Goal: Transaction & Acquisition: Purchase product/service

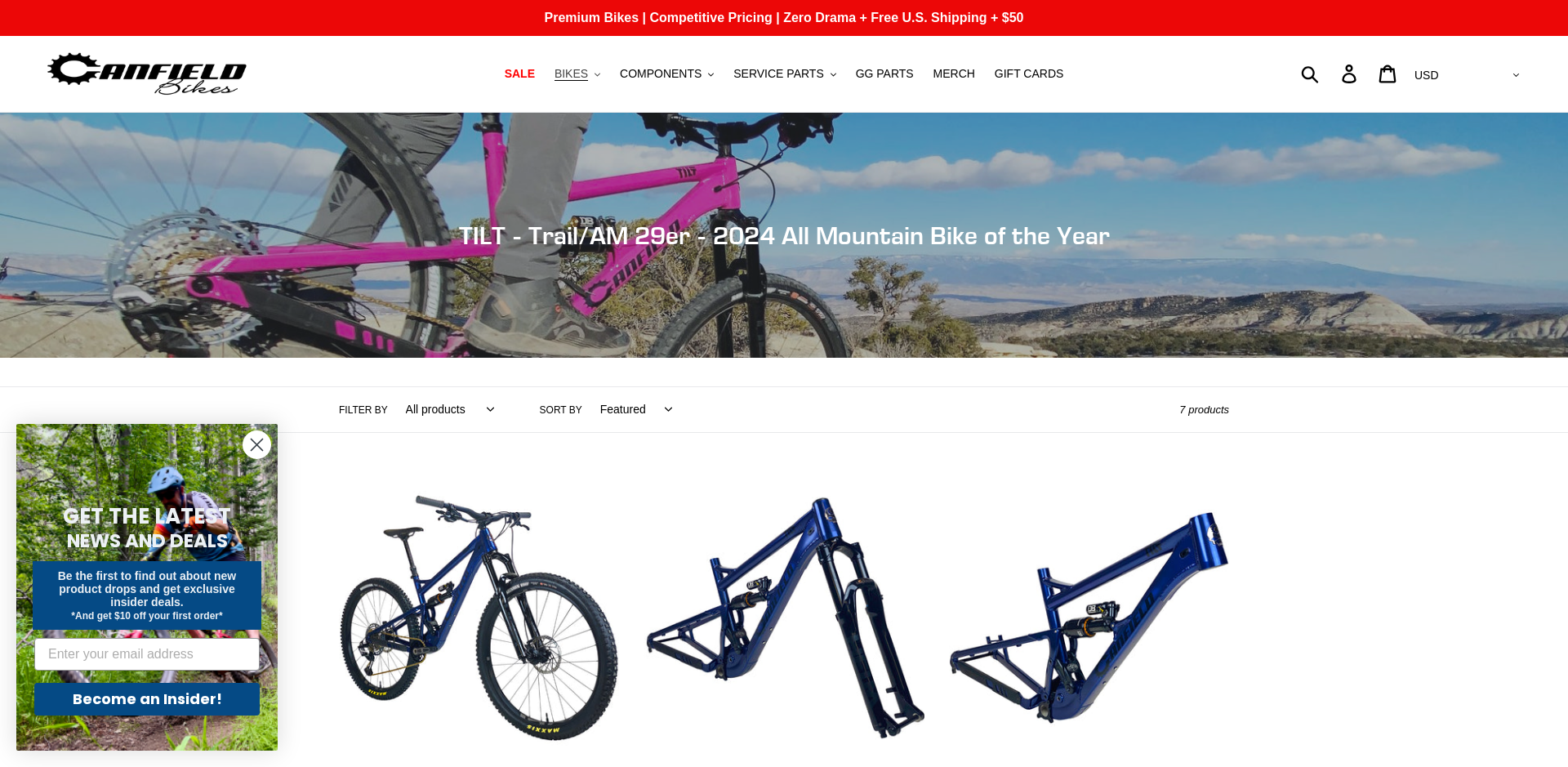
click at [583, 73] on span "BIKES" at bounding box center [571, 73] width 34 height 14
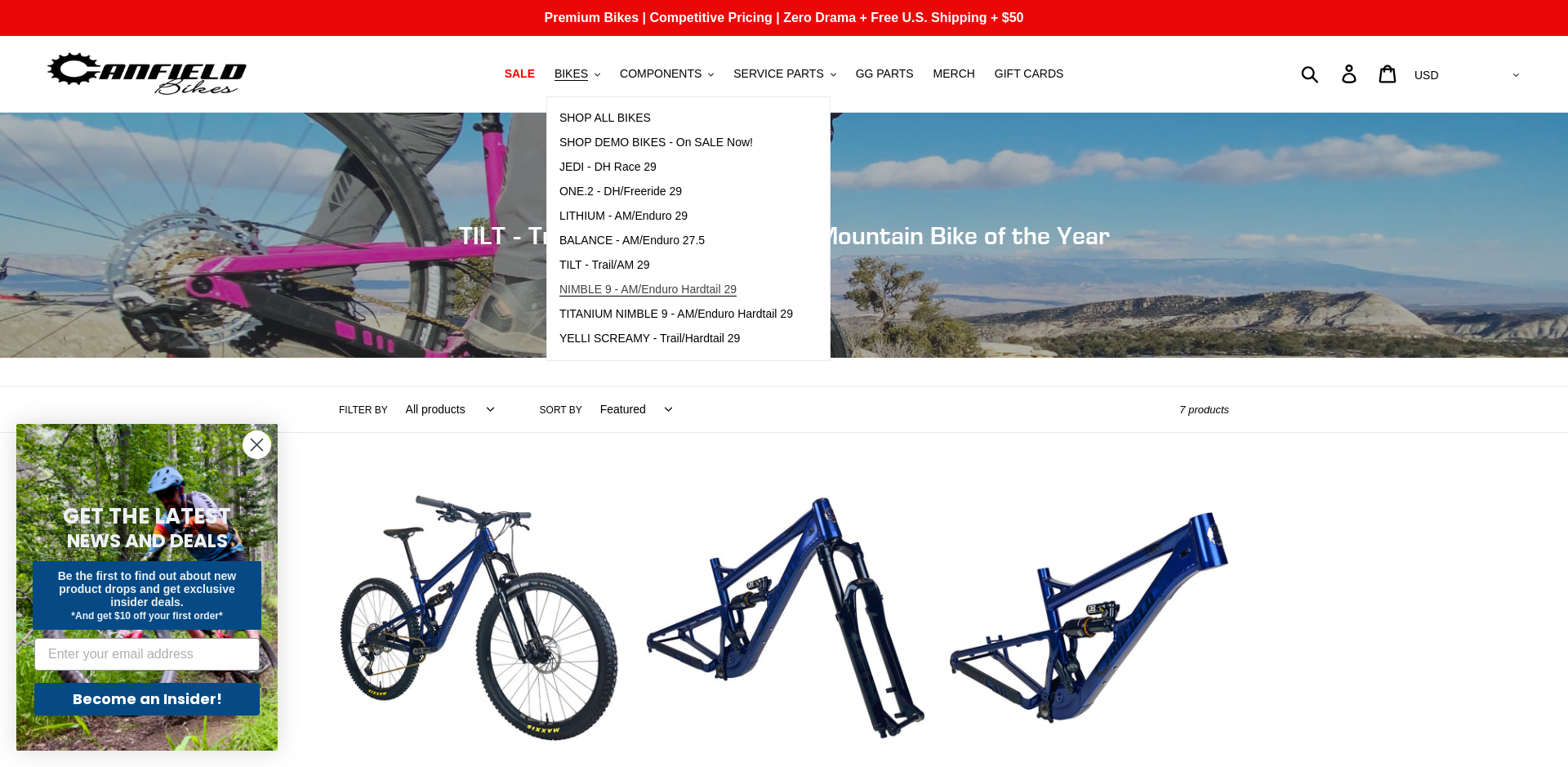
click at [654, 287] on span "NIMBLE 9 - AM/Enduro Hardtail 29" at bounding box center [648, 289] width 177 height 14
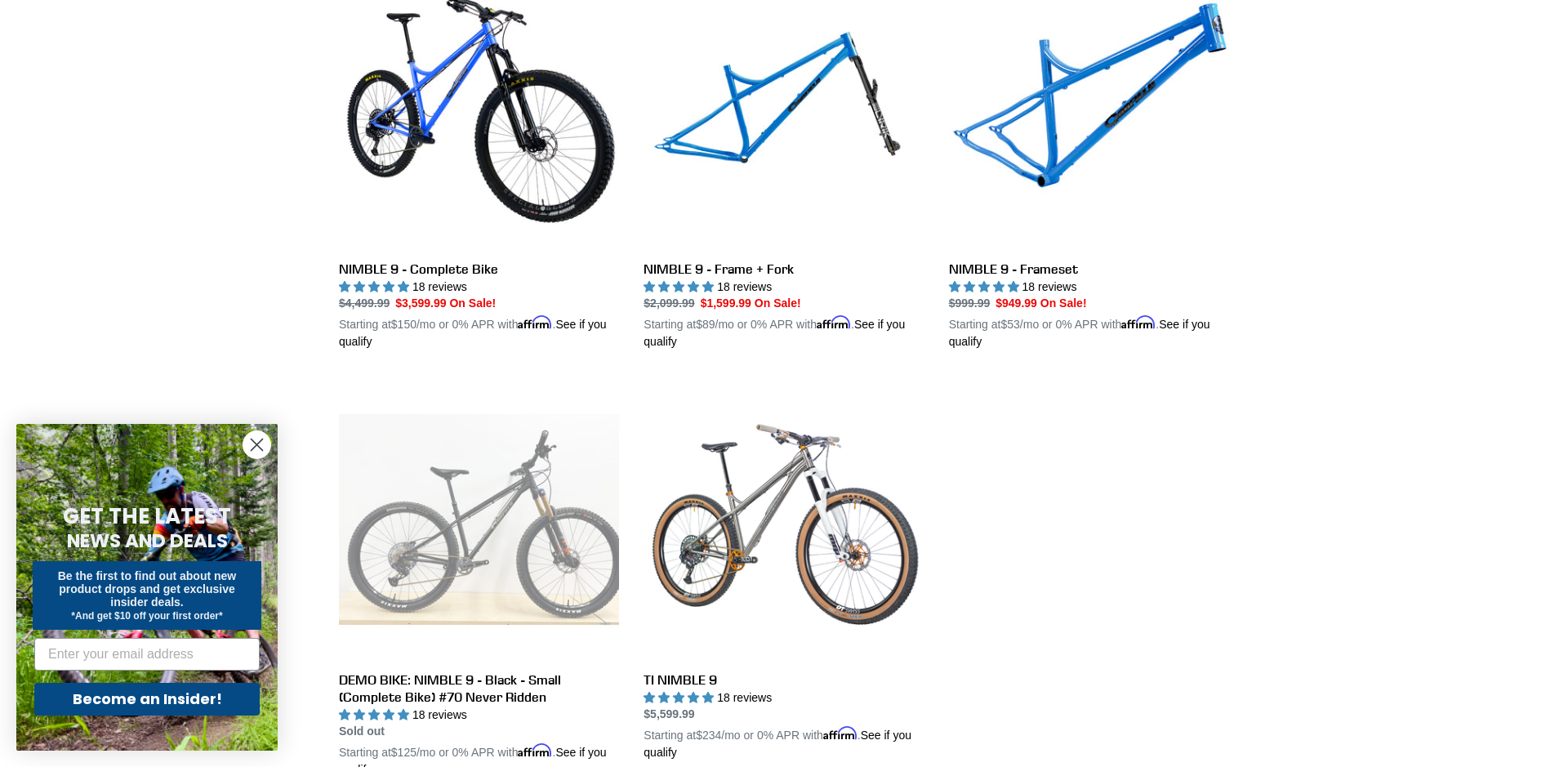
scroll to position [510, 0]
click at [1049, 154] on link "NIMBLE 9 - Frameset" at bounding box center [1090, 159] width 280 height 382
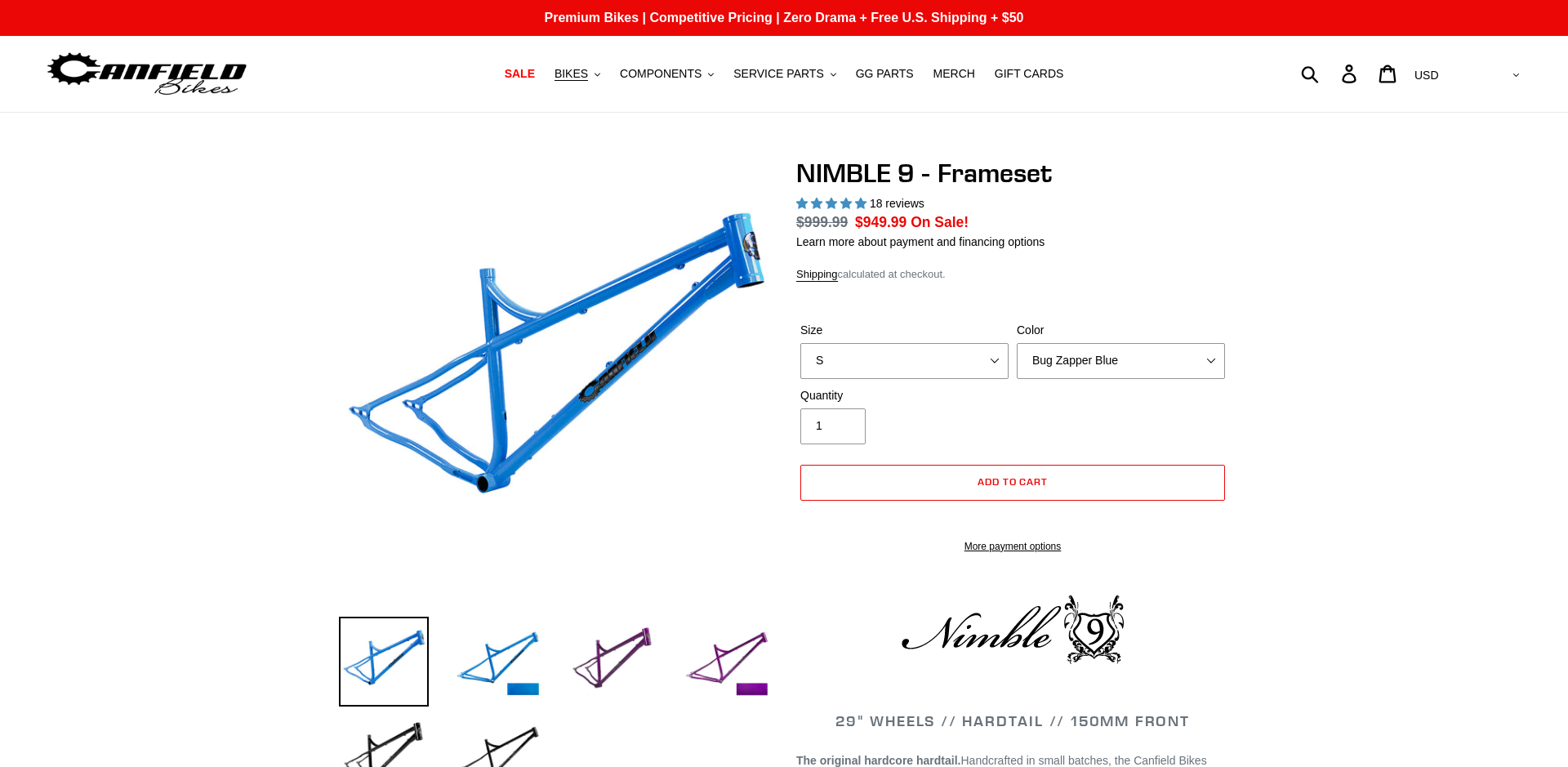
select select "highest-rating"
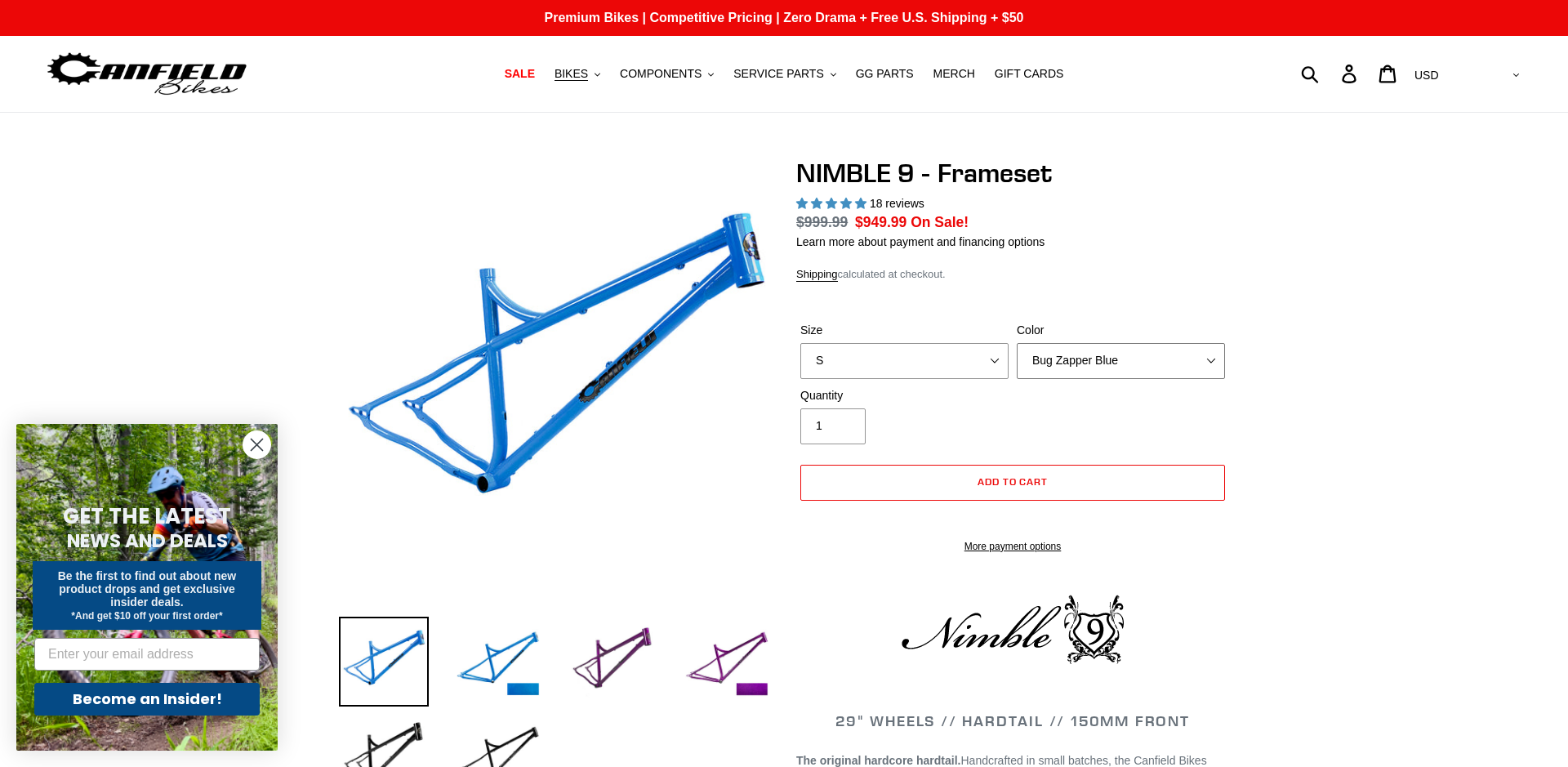
click at [1196, 364] on select "Bug Zapper Blue Purple Haze -Sold Out Galaxy Black" at bounding box center [1121, 360] width 208 height 36
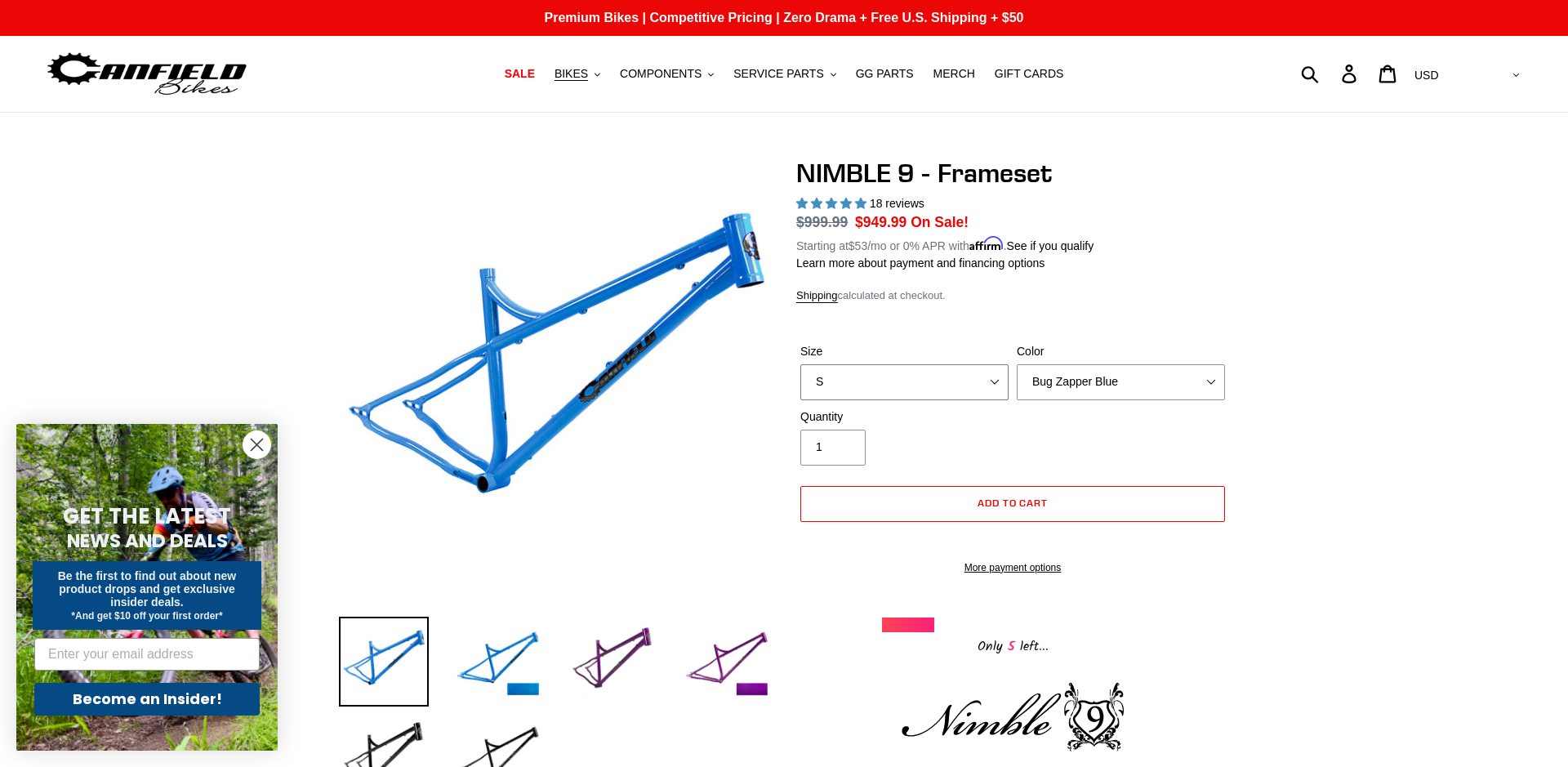
click at [991, 379] on select "S M L XL" at bounding box center [905, 382] width 208 height 36
select select "L"
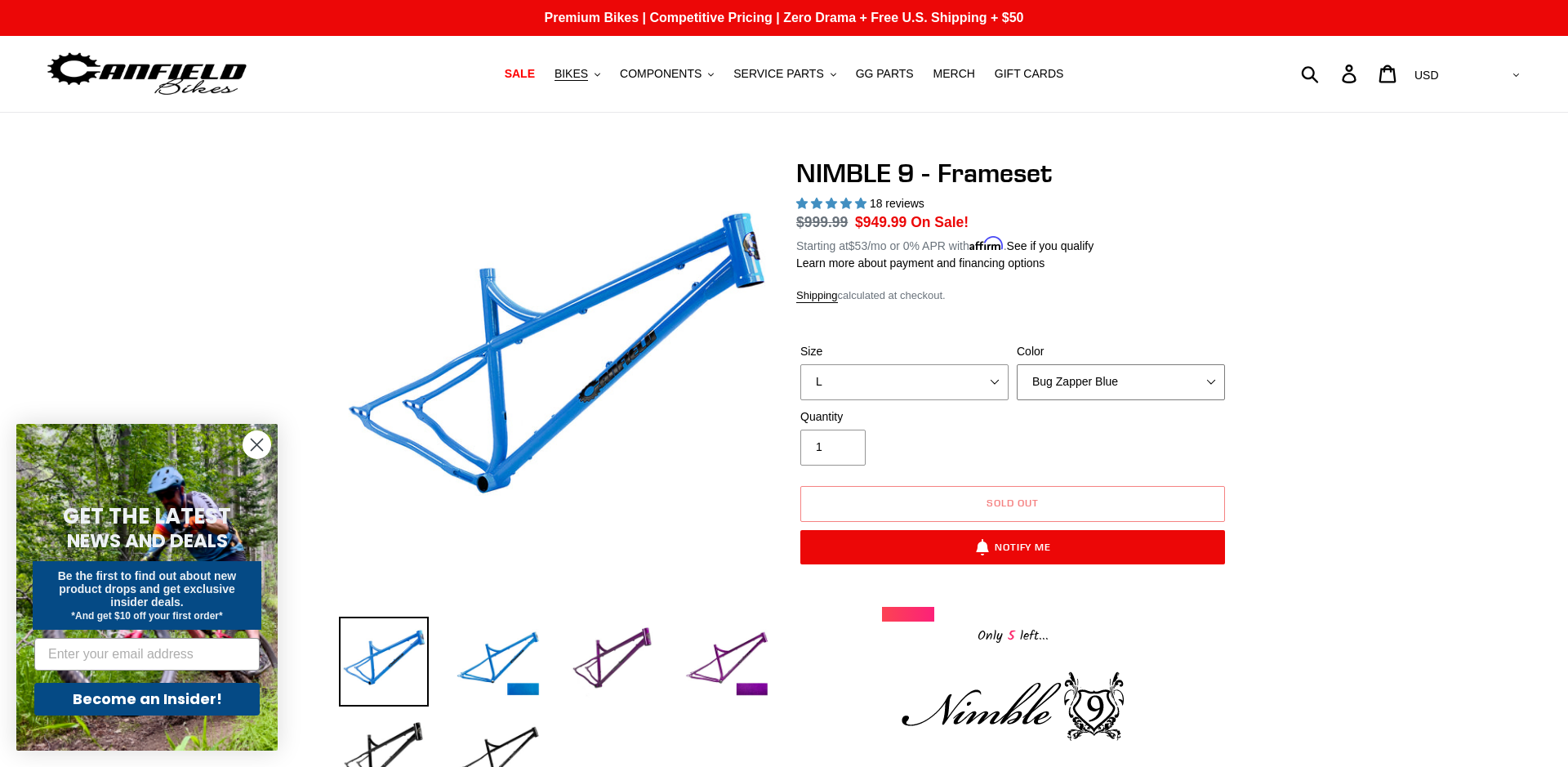
click at [1209, 381] on select "Bug Zapper Blue Purple Haze -Sold Out Galaxy Black" at bounding box center [1121, 382] width 208 height 36
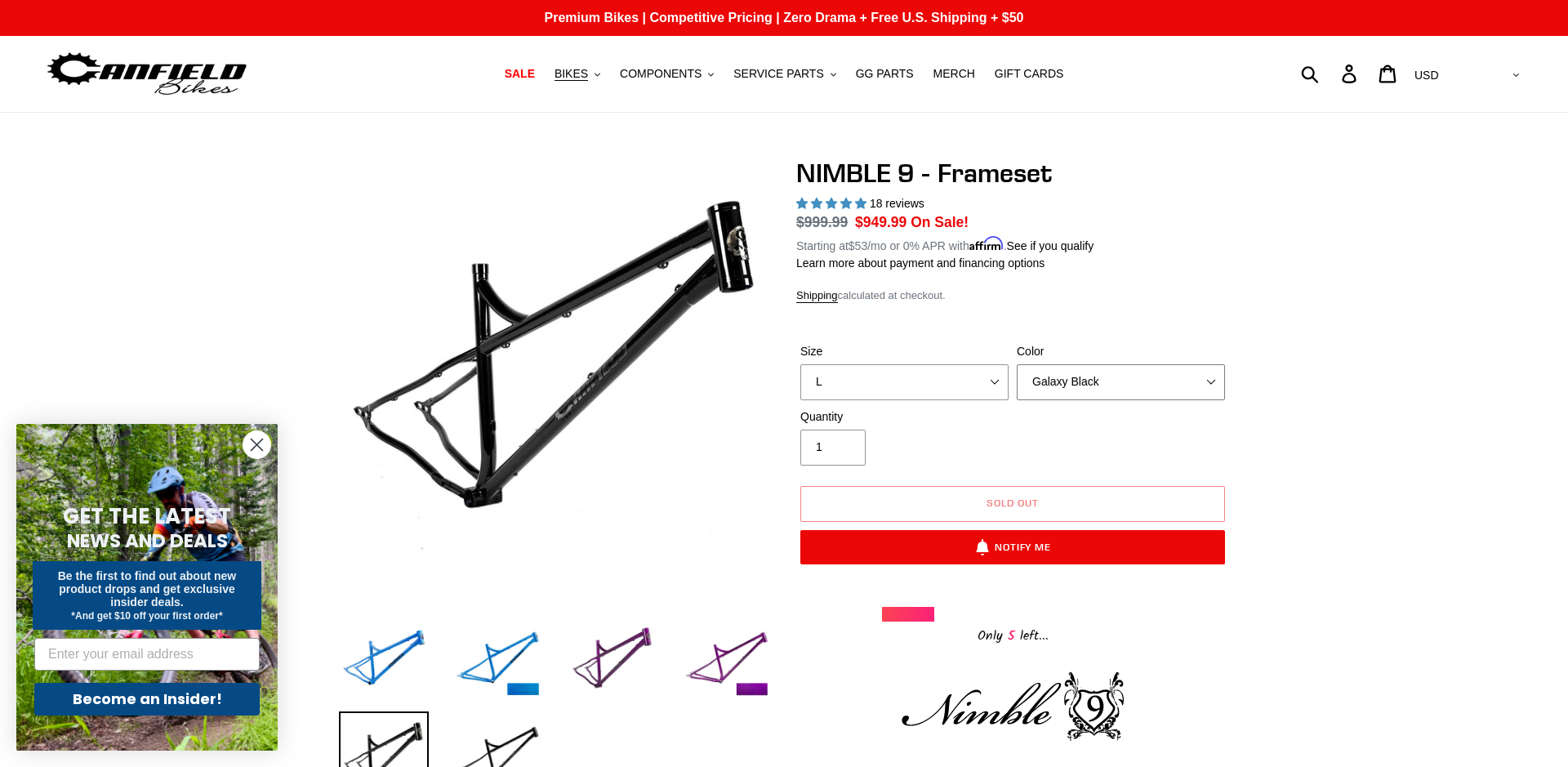
click at [1209, 382] on select "Bug Zapper Blue Purple Haze -Sold Out Galaxy Black" at bounding box center [1121, 382] width 208 height 36
select select "Bug Zapper Blue"
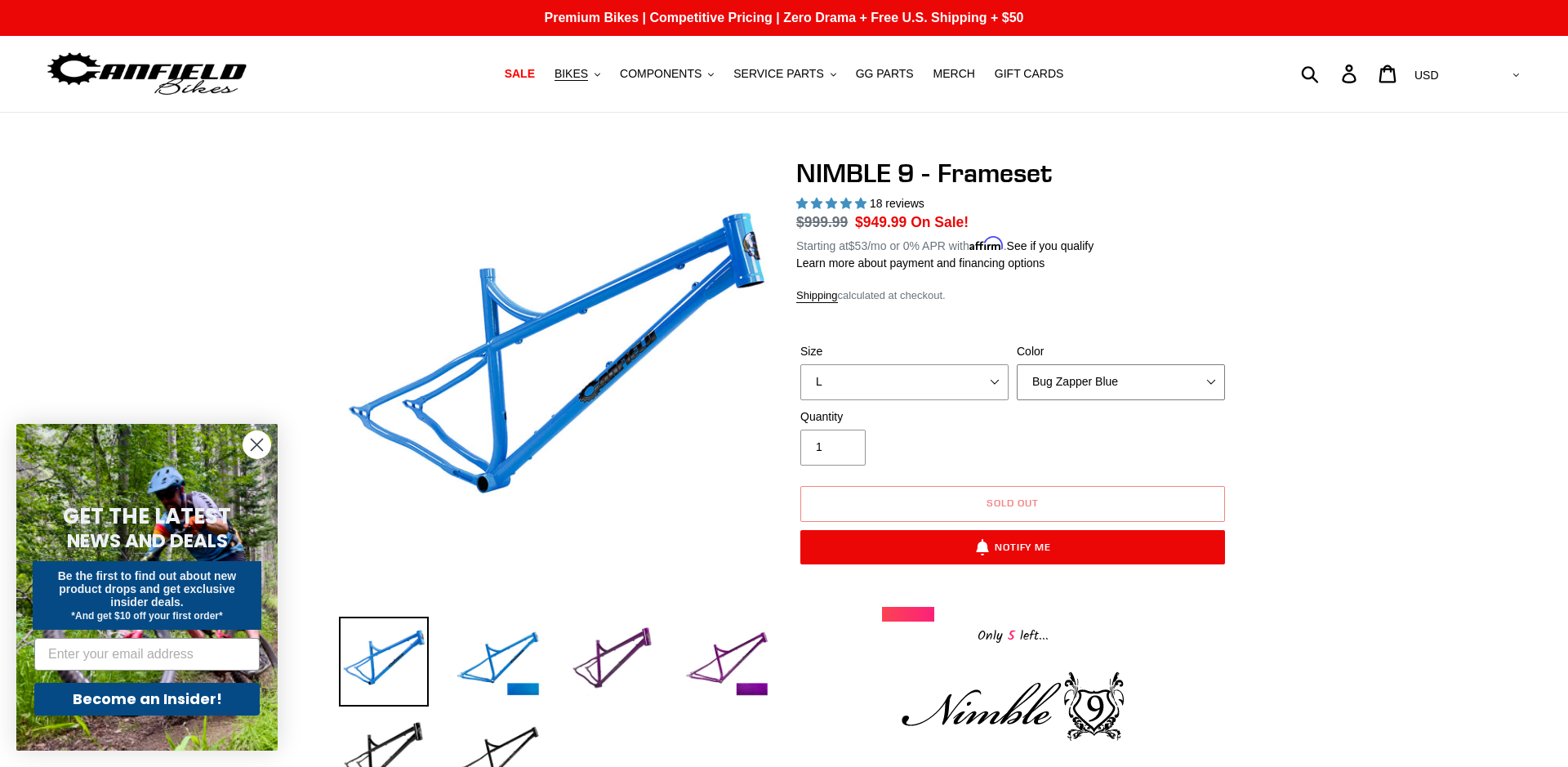
click at [1213, 381] on select "Bug Zapper Blue Purple Haze -Sold Out Galaxy Black" at bounding box center [1121, 382] width 208 height 36
click at [963, 387] on select "S M L XL" at bounding box center [905, 382] width 208 height 36
select select "XL"
click at [1198, 387] on select "Bug Zapper Blue Purple Haze -Sold Out Galaxy Black" at bounding box center [1121, 382] width 208 height 36
select select "Galaxy Black"
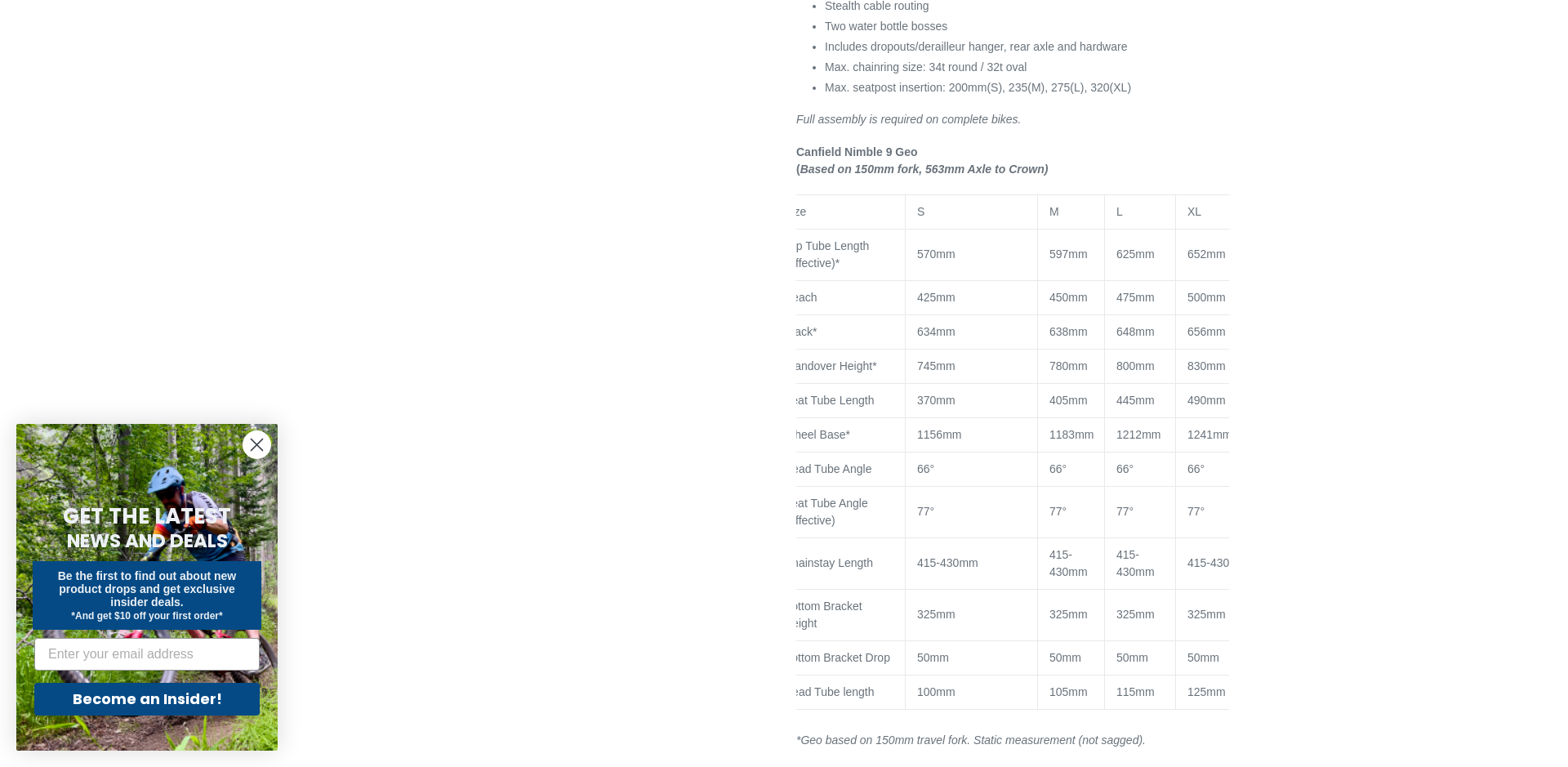
scroll to position [0, 78]
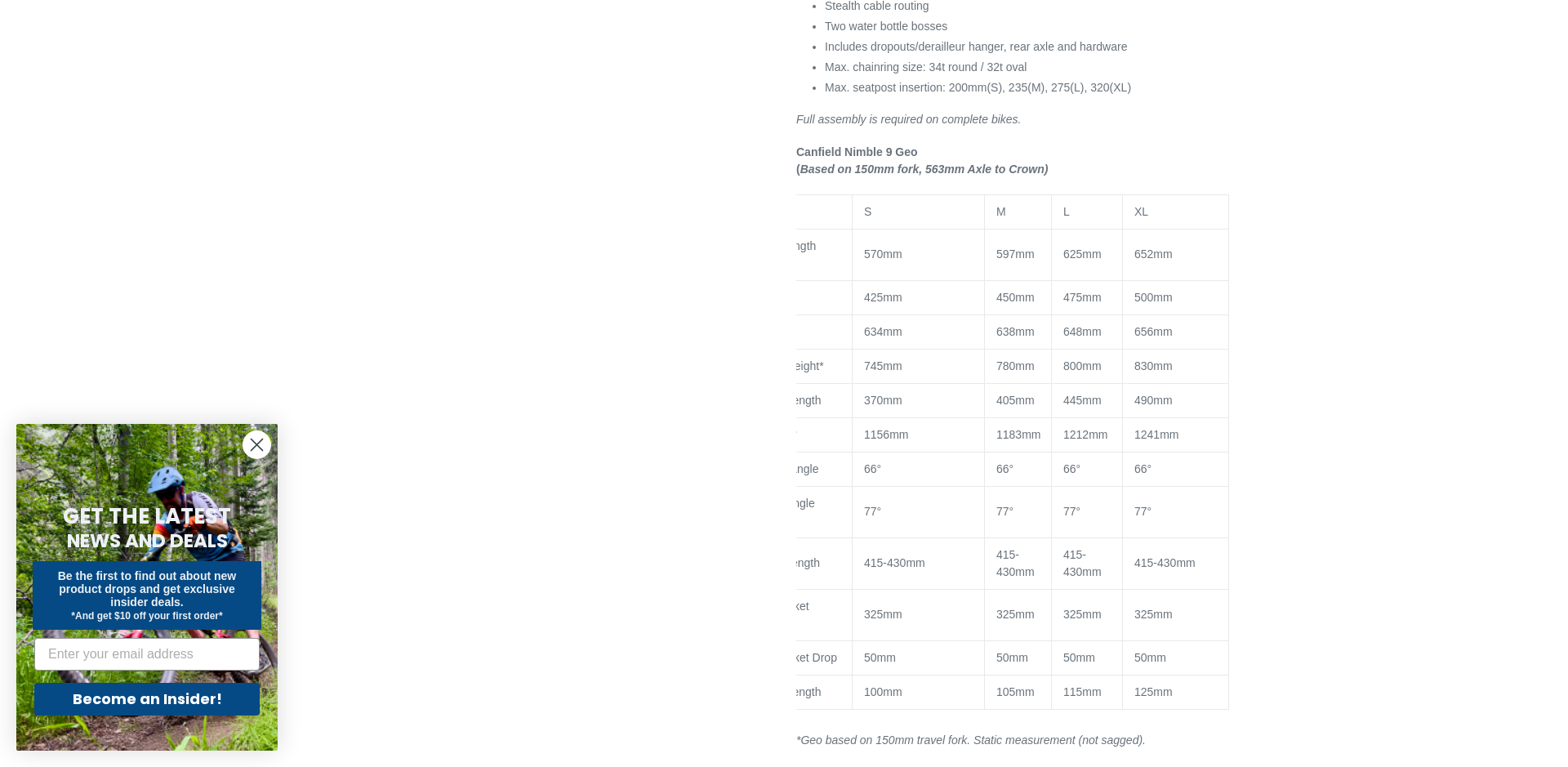
click at [258, 449] on circle "Close dialog" at bounding box center [257, 444] width 27 height 27
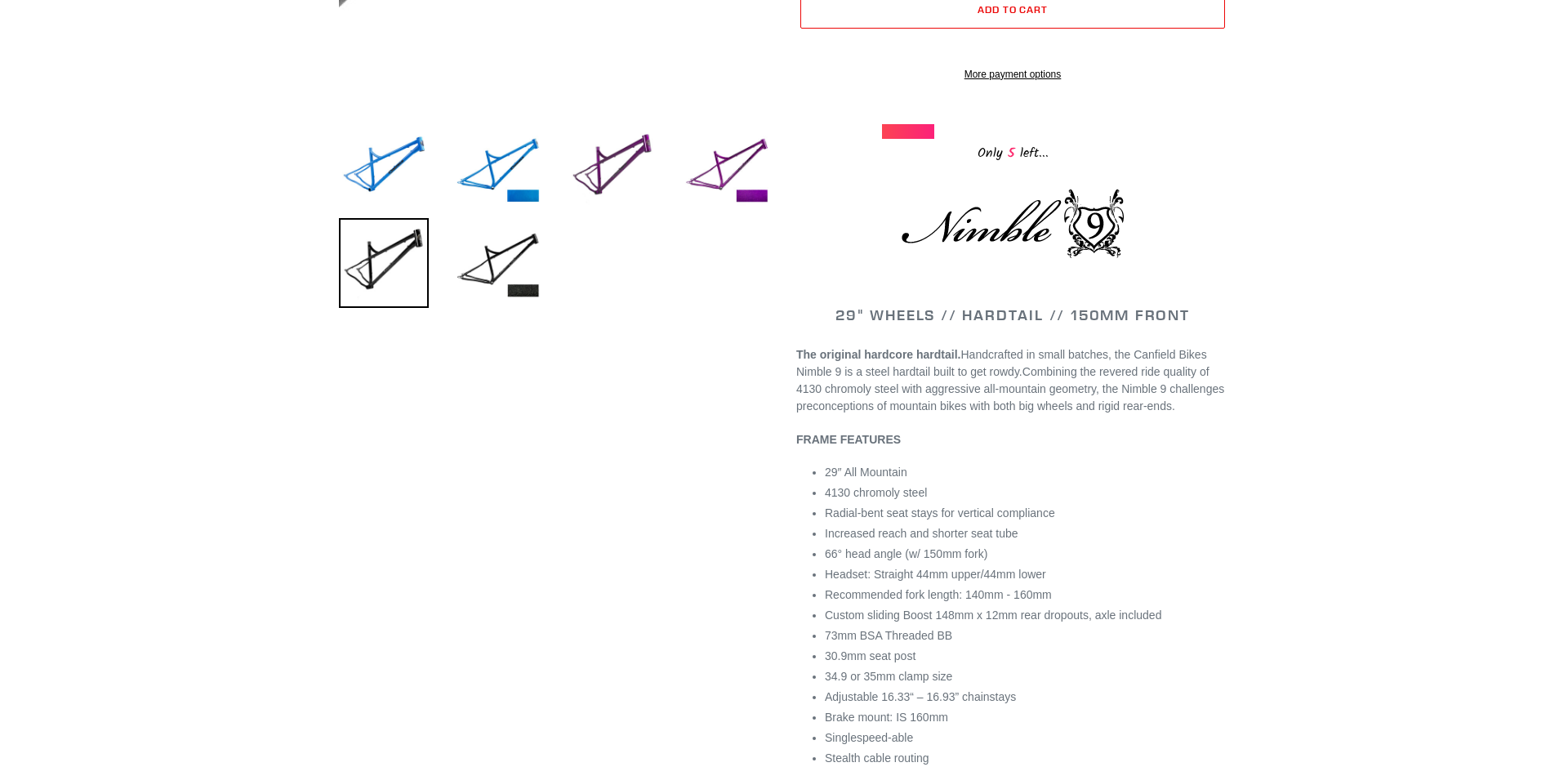
scroll to position [566, 0]
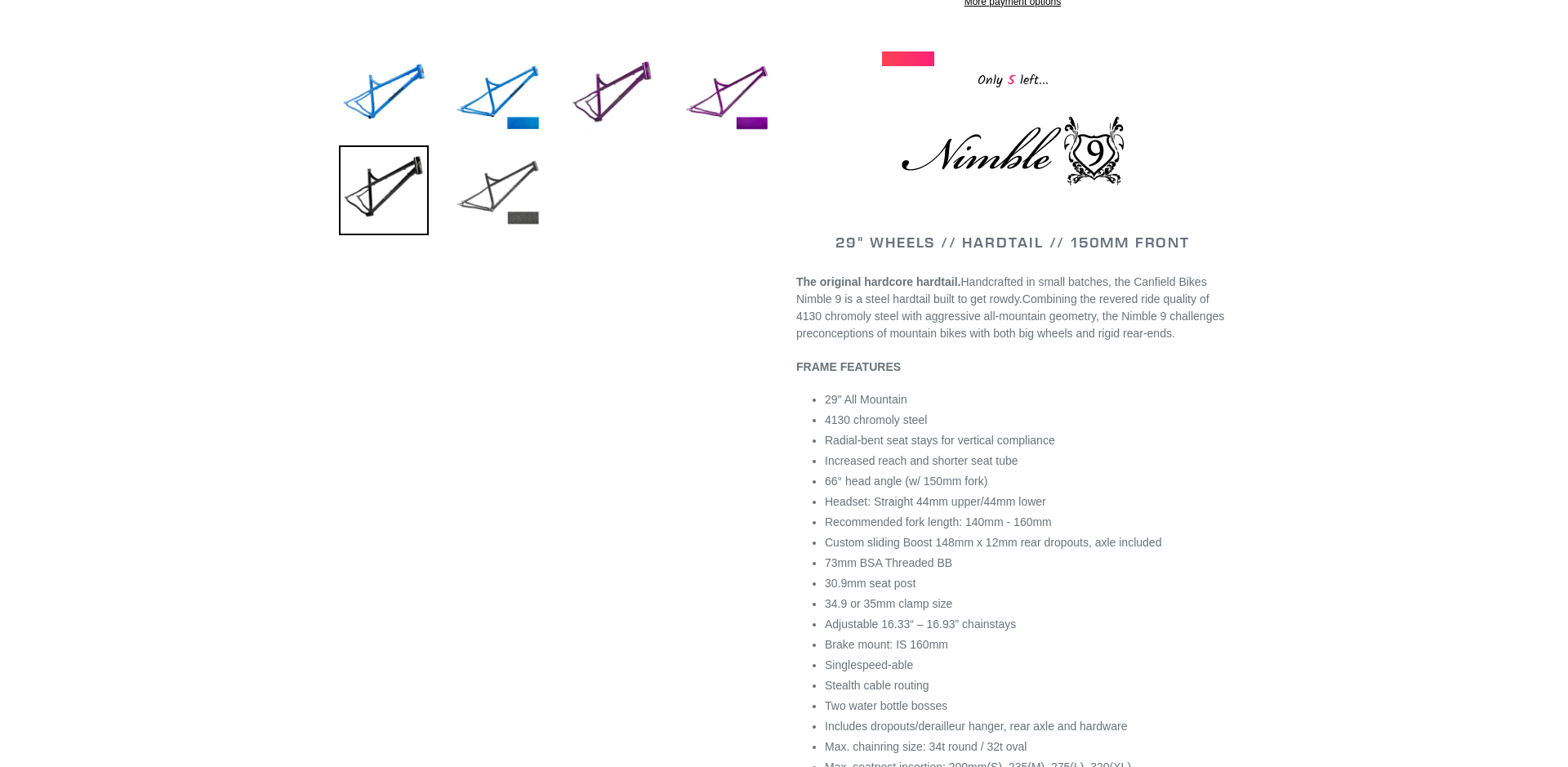
click at [512, 184] on img at bounding box center [499, 191] width 90 height 90
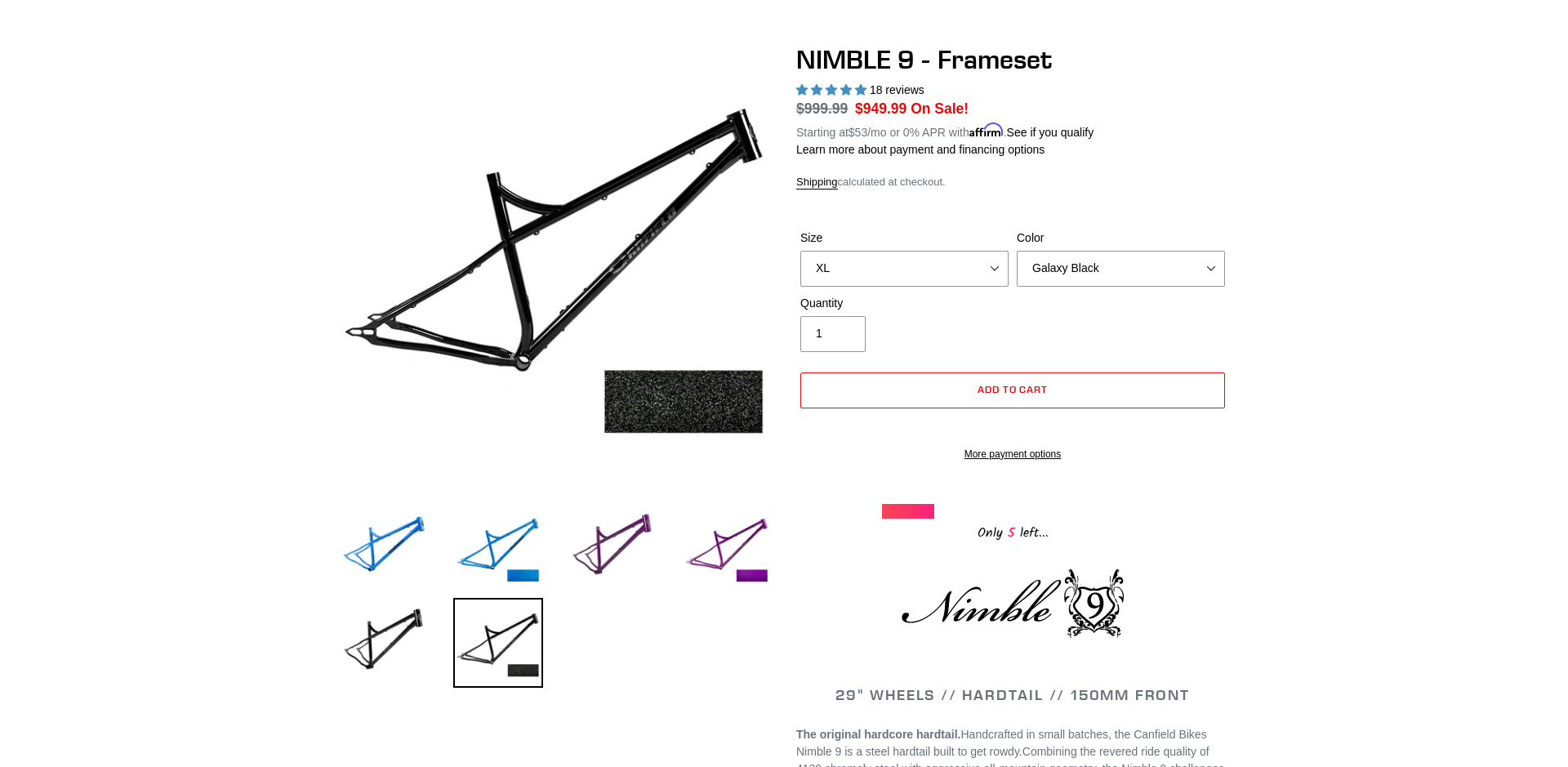
scroll to position [0, 0]
